Goal: Information Seeking & Learning: Learn about a topic

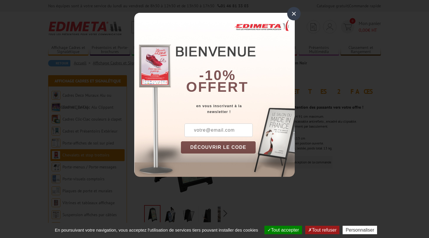
click at [293, 16] on div "×" at bounding box center [293, 13] width 13 height 13
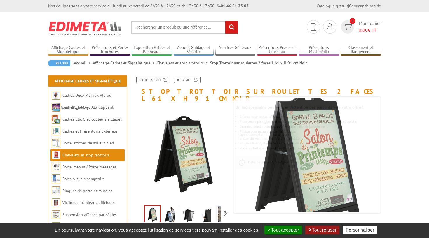
click at [187, 210] on img at bounding box center [189, 216] width 14 height 18
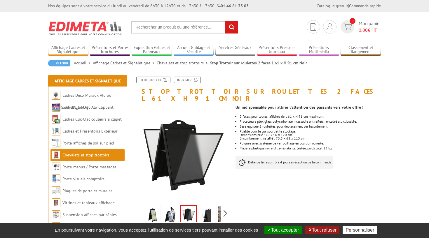
click at [172, 211] on img at bounding box center [170, 216] width 14 height 18
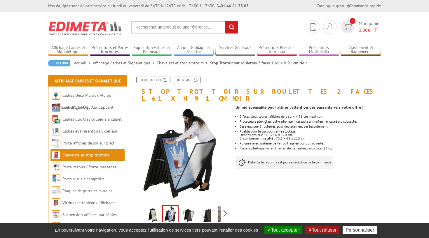
click at [158, 211] on img at bounding box center [152, 216] width 14 height 18
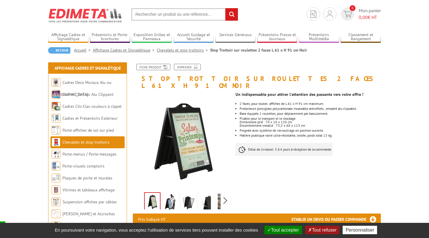
scroll to position [19, 0]
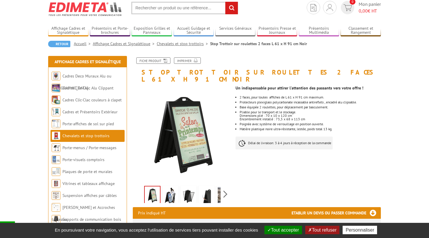
click at [294, 234] on button "Tout accepter" at bounding box center [283, 230] width 38 height 8
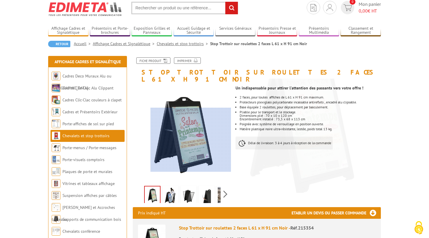
scroll to position [0, 0]
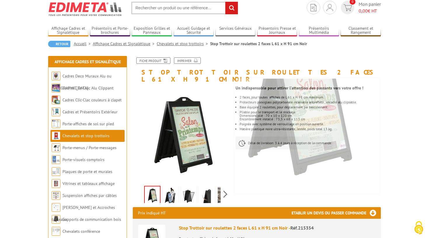
click at [173, 189] on img at bounding box center [170, 196] width 14 height 18
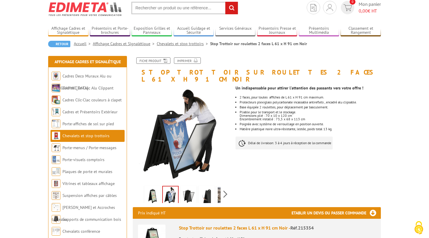
click at [187, 190] on img at bounding box center [189, 196] width 14 height 18
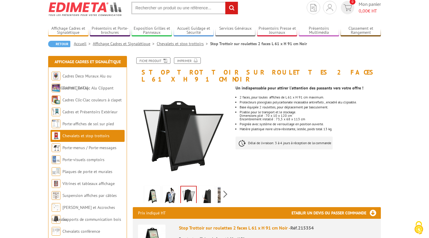
click at [205, 188] on img at bounding box center [207, 196] width 14 height 18
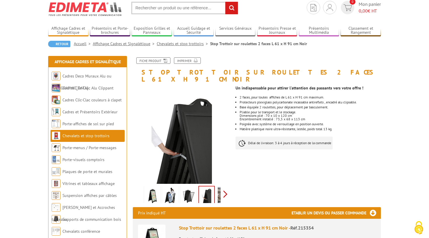
click at [226, 186] on div "Previous Next" at bounding box center [182, 194] width 98 height 20
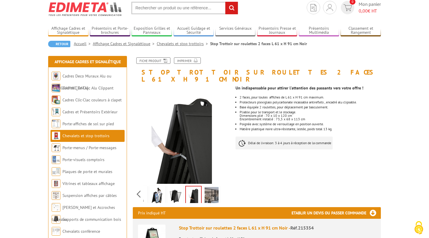
click at [210, 191] on img at bounding box center [212, 196] width 14 height 18
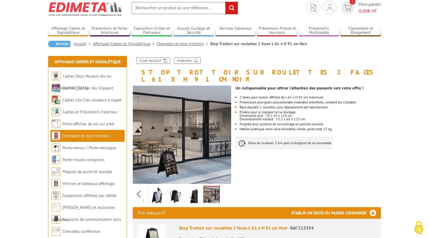
click at [191, 195] on img at bounding box center [193, 196] width 14 height 18
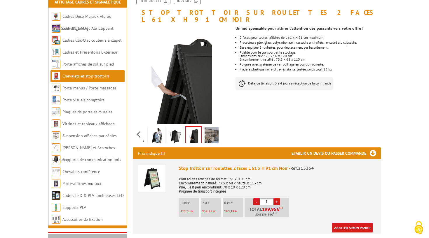
scroll to position [122, 0]
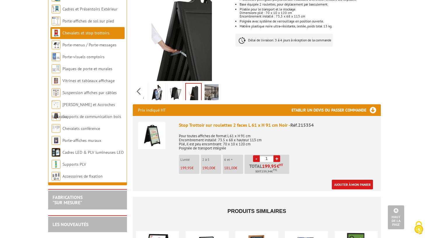
click at [191, 167] on ul "L'unité 199,95 € 2 à 5 190,00 € 6 et + 181,00 € - 1 + 199,95 € HT 239,94" at bounding box center [235, 166] width 112 height 22
click at [191, 166] on span "199,95" at bounding box center [185, 168] width 11 height 5
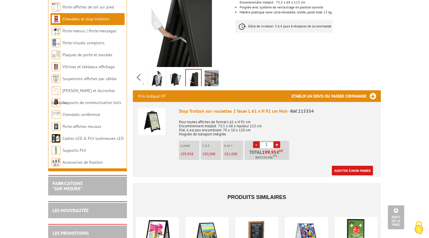
scroll to position [230, 0]
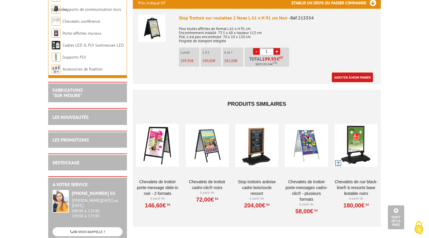
click at [196, 180] on link "Chevalets de trottoir Cadro-Clic® Noirs" at bounding box center [207, 185] width 43 height 12
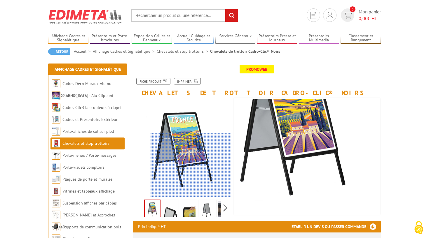
scroll to position [19, 0]
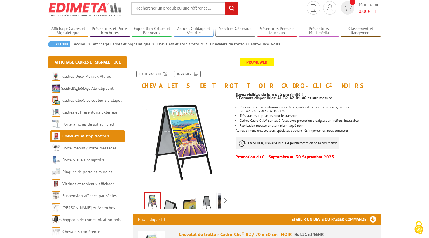
click at [173, 206] on img at bounding box center [170, 203] width 14 height 18
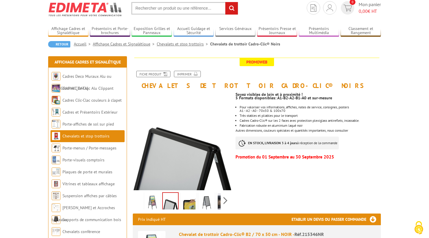
click at [187, 204] on img at bounding box center [189, 203] width 14 height 18
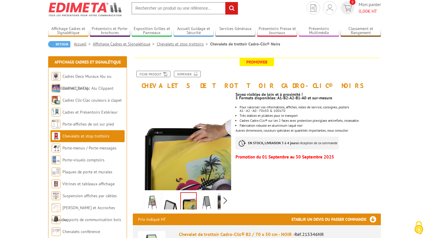
click at [211, 203] on img at bounding box center [207, 203] width 14 height 18
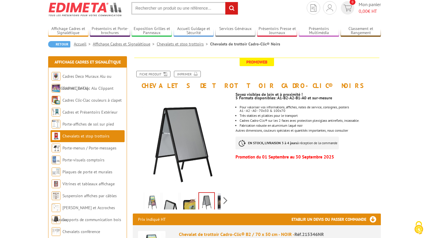
click at [222, 203] on div "Previous Next" at bounding box center [182, 201] width 98 height 20
click at [220, 203] on img at bounding box center [225, 203] width 14 height 18
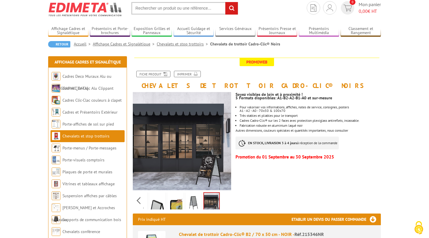
click at [222, 202] on div "Previous Next" at bounding box center [182, 201] width 98 height 20
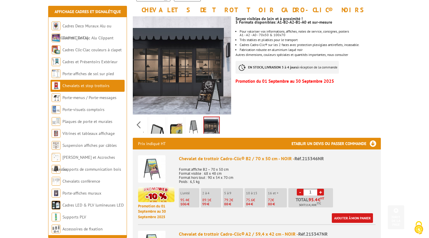
scroll to position [66, 0]
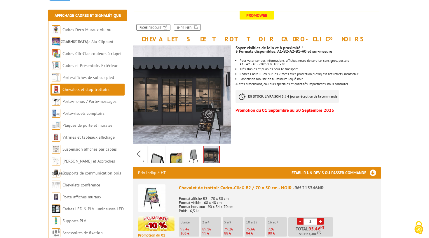
click at [161, 149] on img at bounding box center [157, 156] width 14 height 18
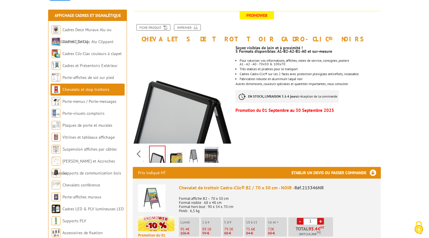
click at [176, 152] on img at bounding box center [175, 156] width 14 height 18
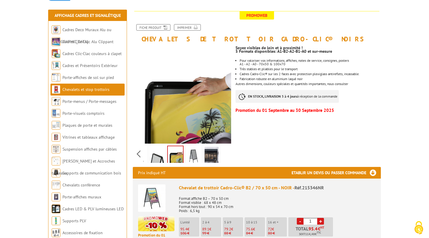
click at [196, 154] on img at bounding box center [193, 156] width 14 height 18
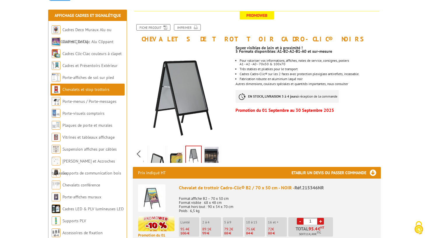
click at [215, 154] on img at bounding box center [212, 156] width 14 height 18
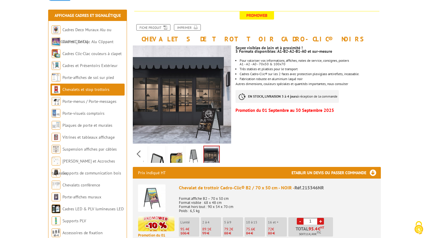
click at [152, 156] on img at bounding box center [157, 156] width 14 height 18
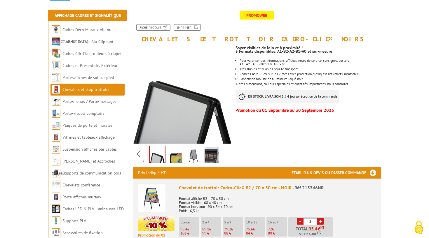
click at [142, 156] on div "Previous Next" at bounding box center [182, 154] width 98 height 20
click at [139, 156] on div "Previous Next" at bounding box center [182, 154] width 98 height 20
click at [149, 155] on img at bounding box center [152, 156] width 14 height 18
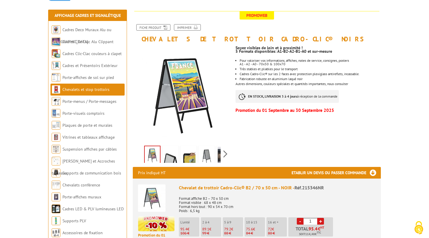
click at [170, 157] on img at bounding box center [170, 156] width 14 height 18
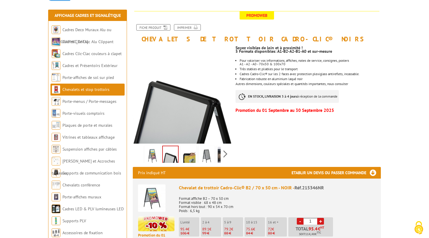
click at [184, 156] on img at bounding box center [189, 156] width 14 height 18
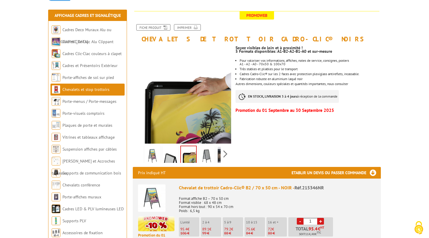
click at [171, 158] on img at bounding box center [170, 156] width 14 height 18
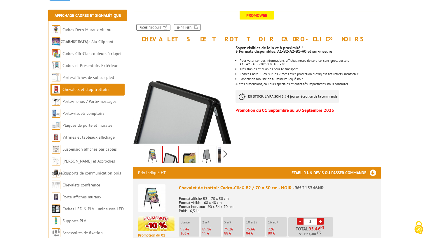
click at [148, 159] on img at bounding box center [152, 156] width 14 height 18
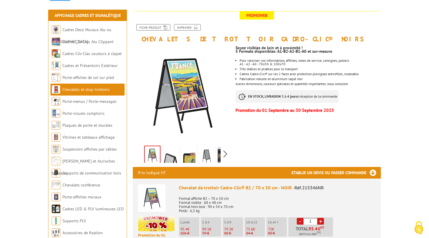
click at [163, 158] on link at bounding box center [170, 156] width 16 height 20
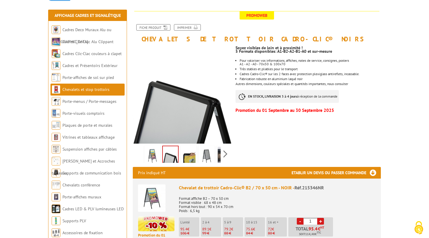
click at [154, 158] on img at bounding box center [152, 156] width 14 height 18
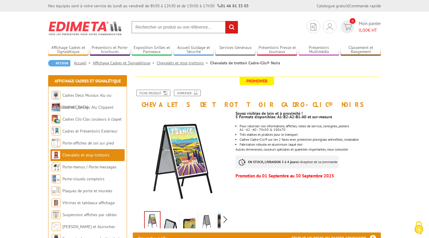
scroll to position [0, 0]
